Goal: Task Accomplishment & Management: Manage account settings

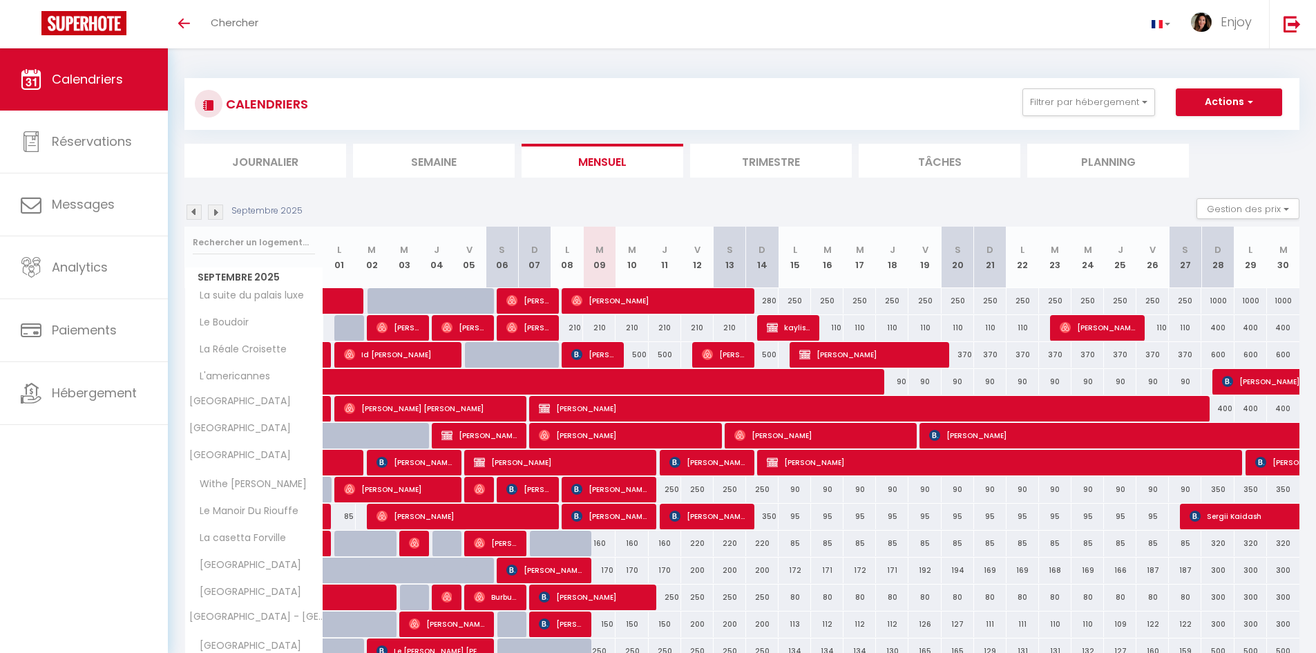
click at [424, 154] on li "Semaine" at bounding box center [434, 161] width 162 height 34
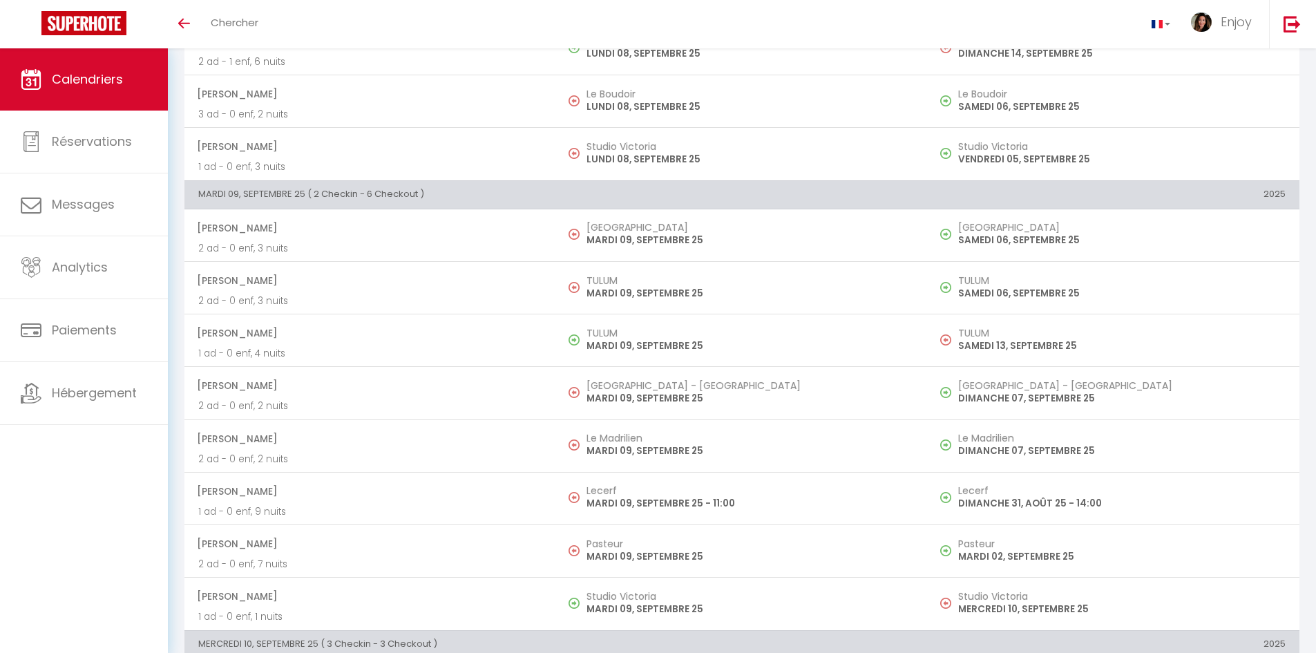
scroll to position [691, 0]
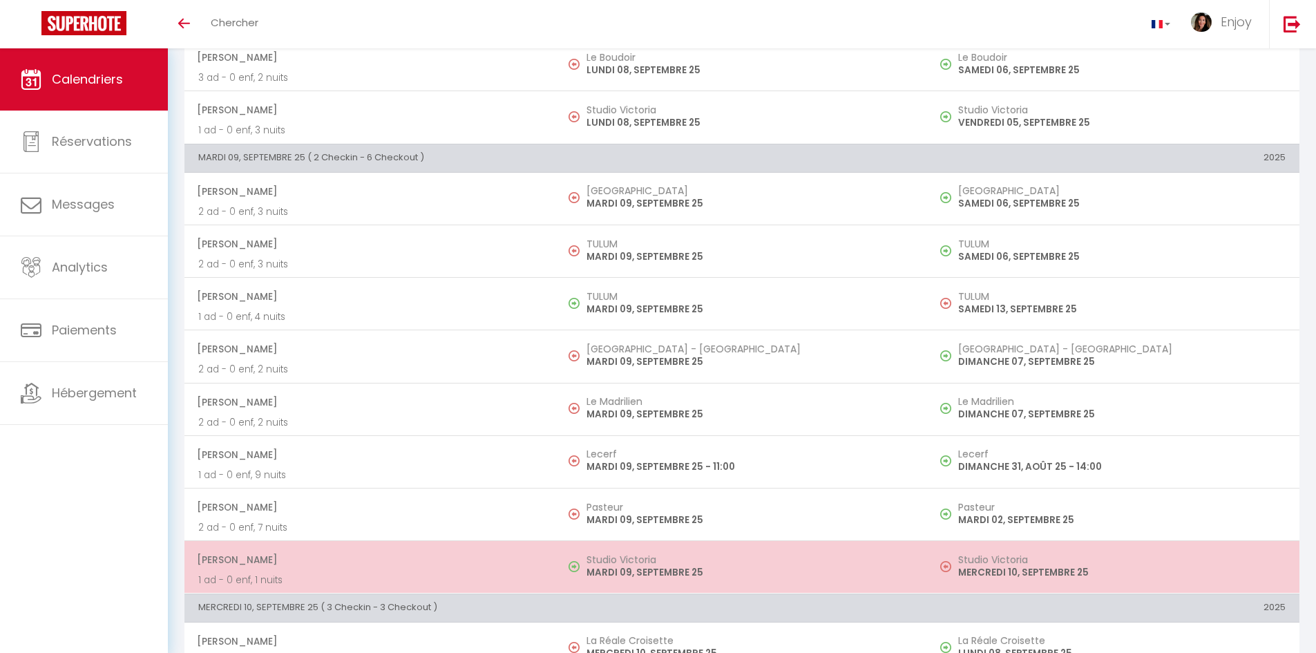
click at [682, 569] on p "MARDI 09, SEPTEMBRE 25" at bounding box center [749, 572] width 327 height 15
select select "OK"
select select "0"
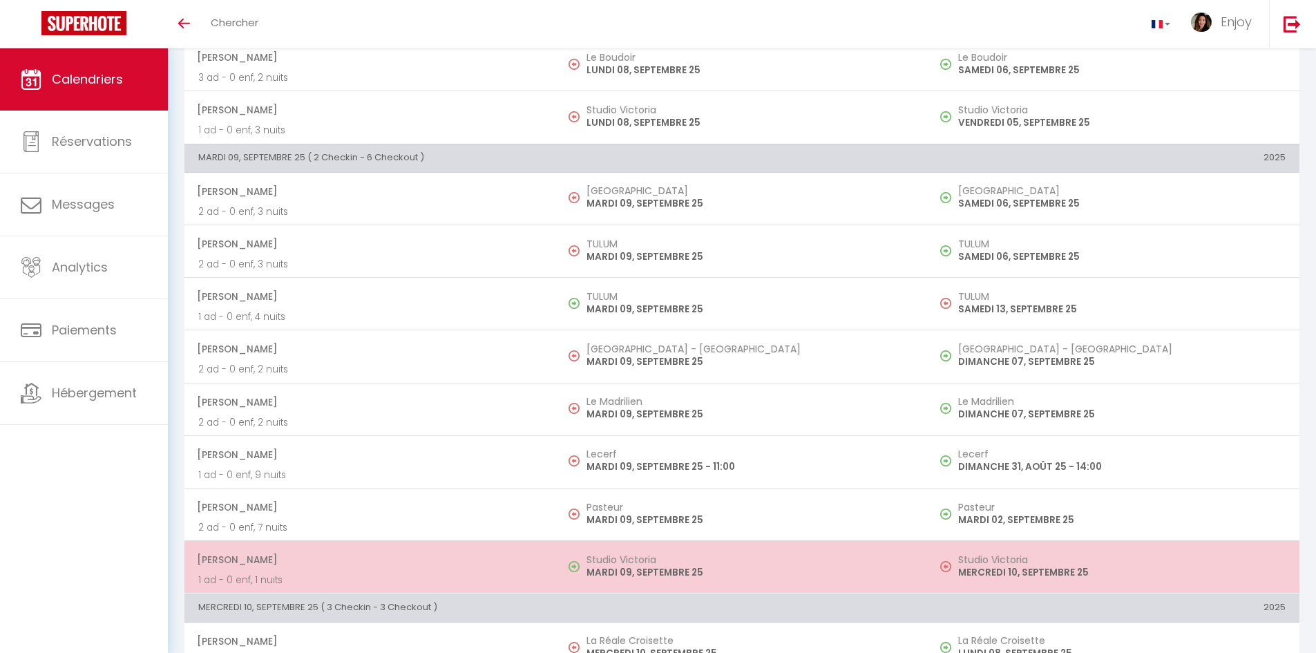
select select "1"
select select
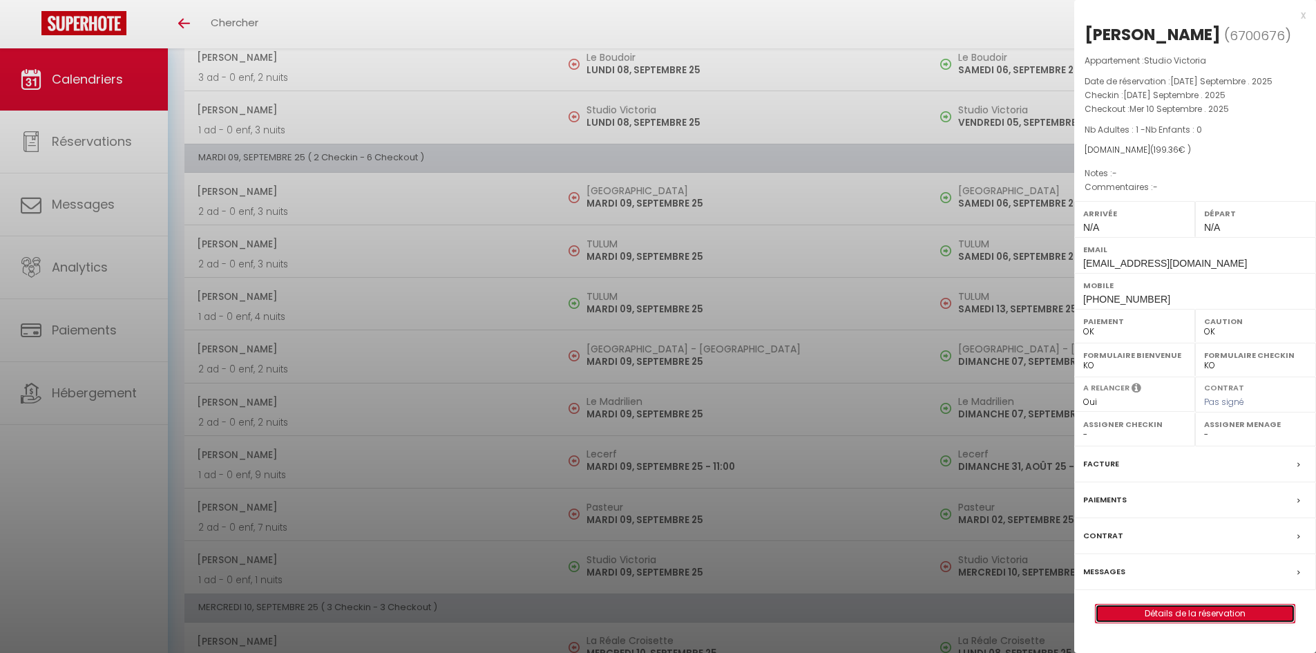
click at [1233, 609] on link "Détails de la réservation" at bounding box center [1195, 613] width 199 height 18
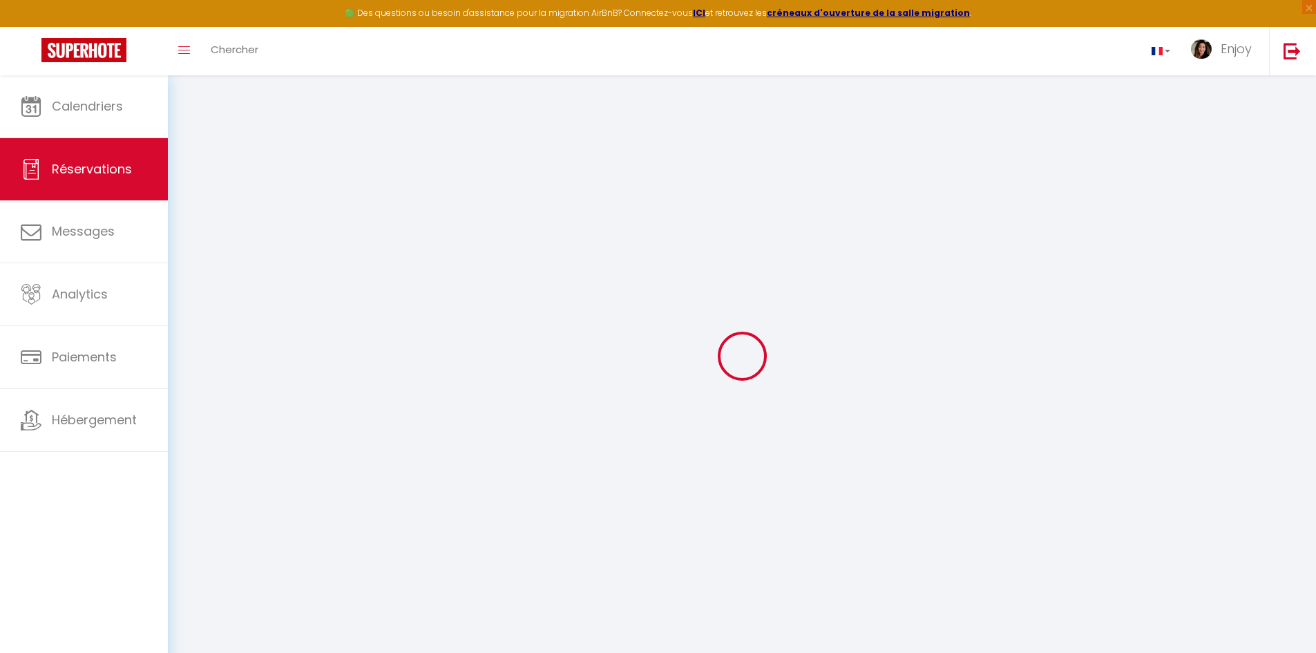
select select
checkbox input "false"
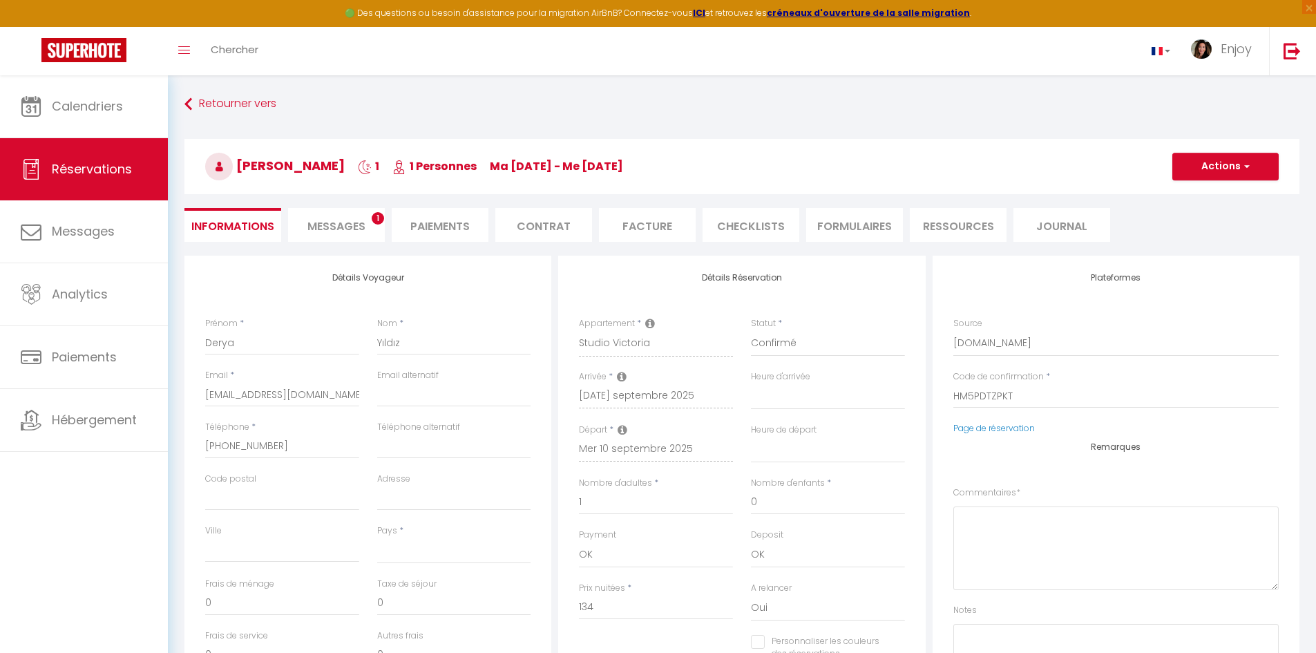
select select
checkbox input "false"
select select
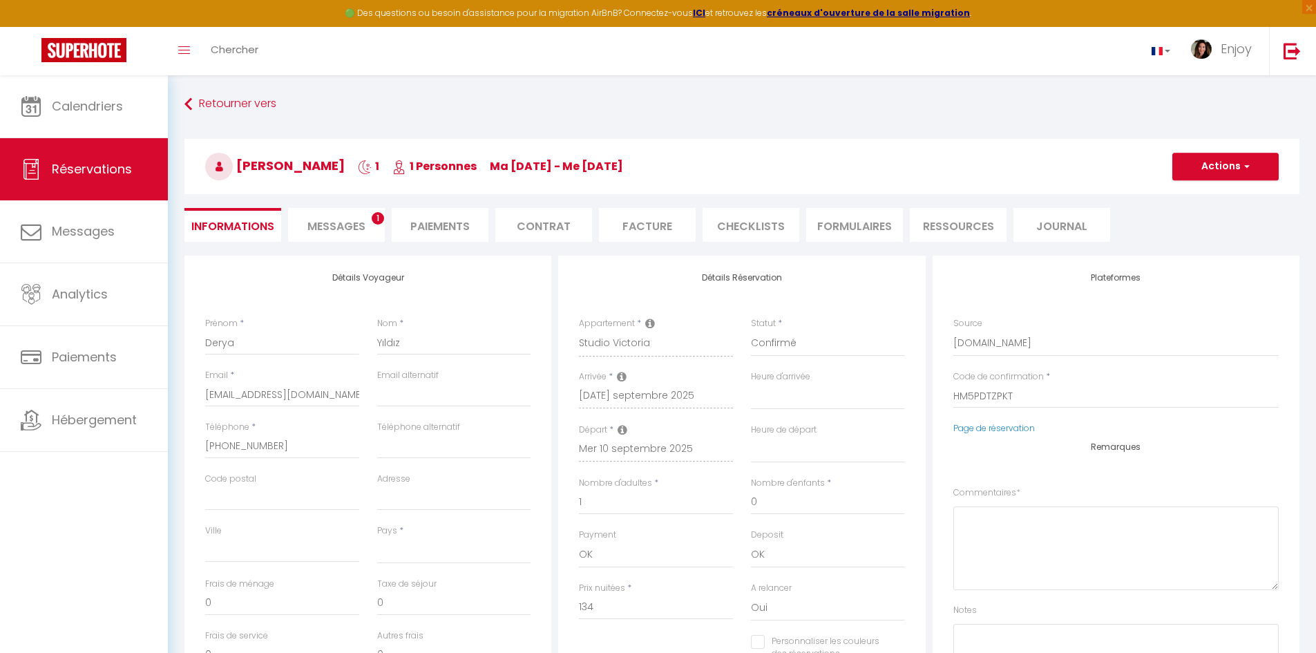
type input "60"
type input "5.36"
select select
checkbox input "false"
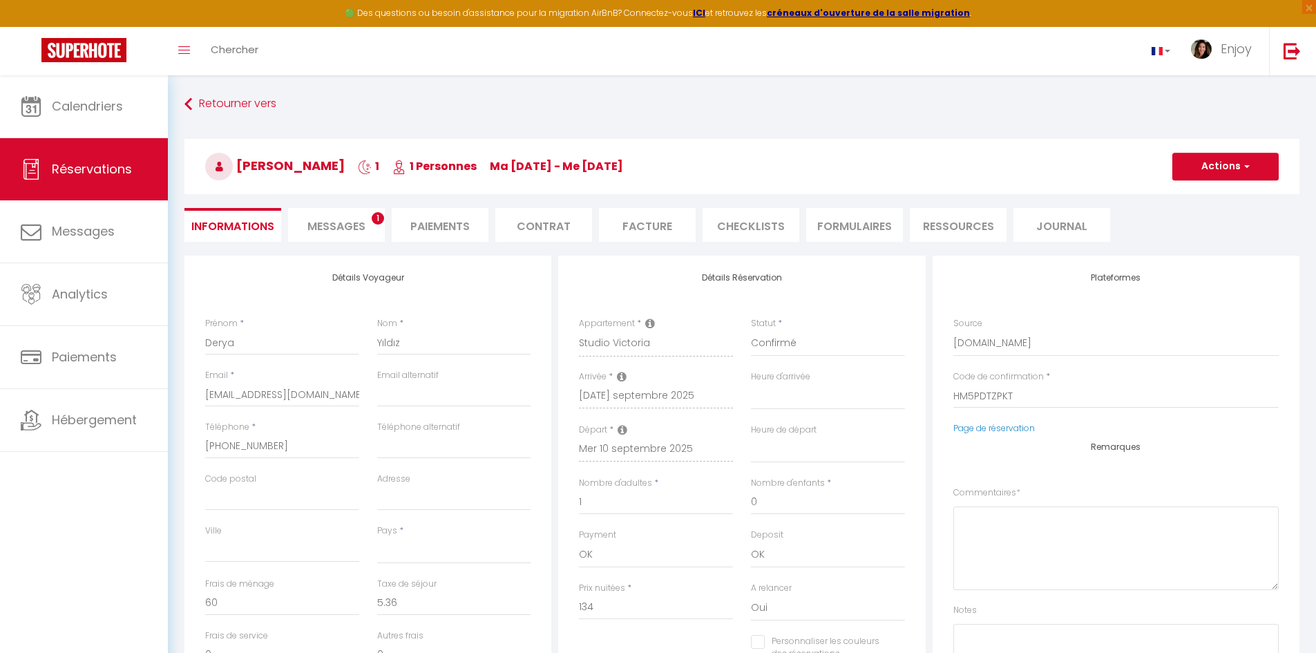
select select
checkbox input "false"
select select
click at [347, 227] on span "Messages" at bounding box center [336, 226] width 58 height 16
